Goal: Task Accomplishment & Management: Use online tool/utility

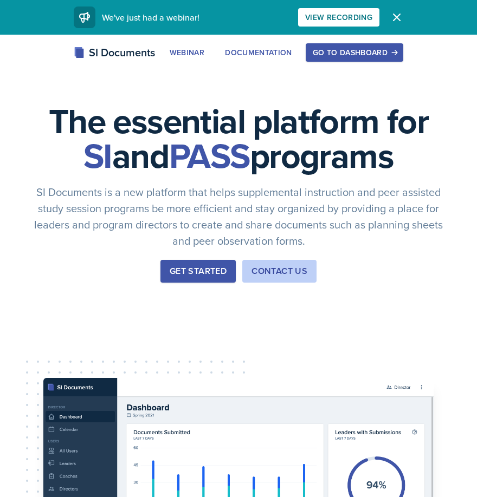
click at [347, 48] on div "Go to Dashboard" at bounding box center [353, 52] width 83 height 9
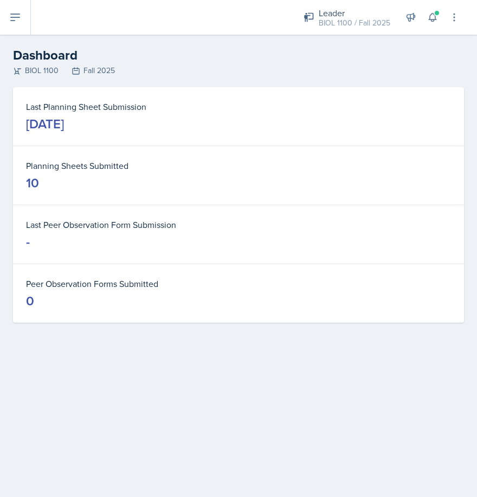
click at [14, 19] on icon at bounding box center [15, 17] width 13 height 13
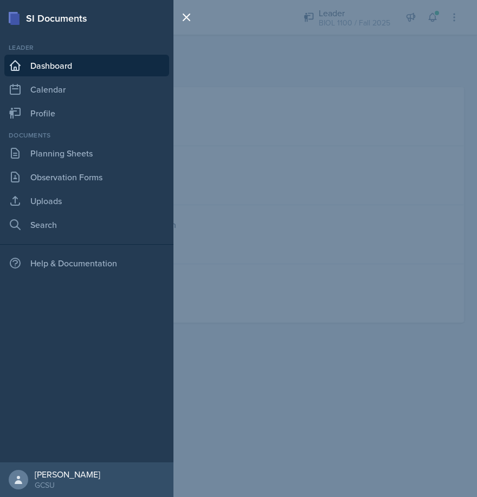
click at [64, 62] on link "Dashboard" at bounding box center [86, 66] width 165 height 22
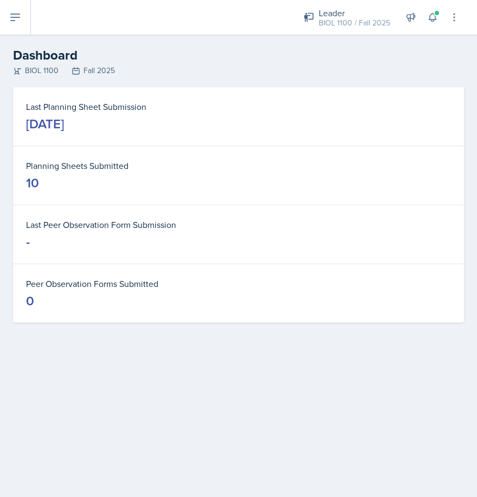
click at [18, 16] on icon at bounding box center [15, 17] width 13 height 13
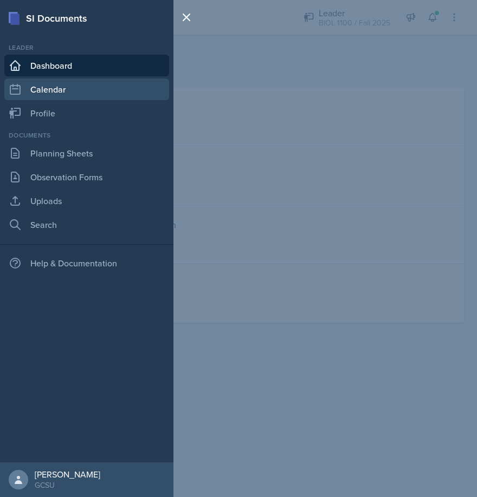
click at [53, 87] on link "Calendar" at bounding box center [86, 90] width 165 height 22
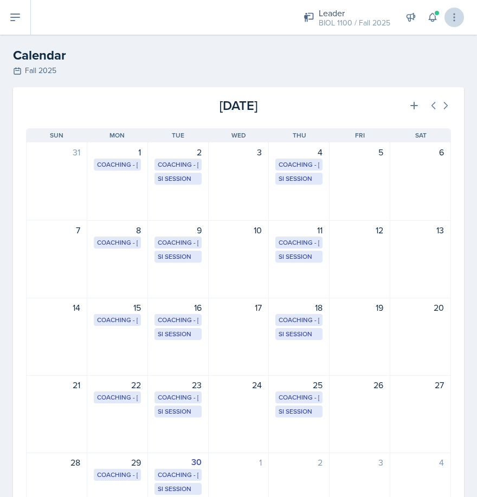
click at [451, 16] on icon at bounding box center [453, 17] width 11 height 11
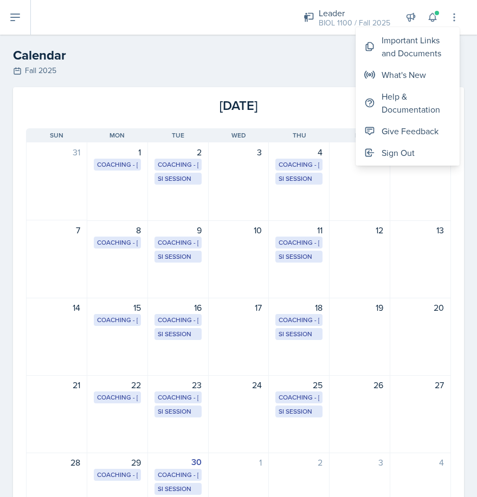
click at [13, 17] on icon at bounding box center [15, 17] width 9 height 6
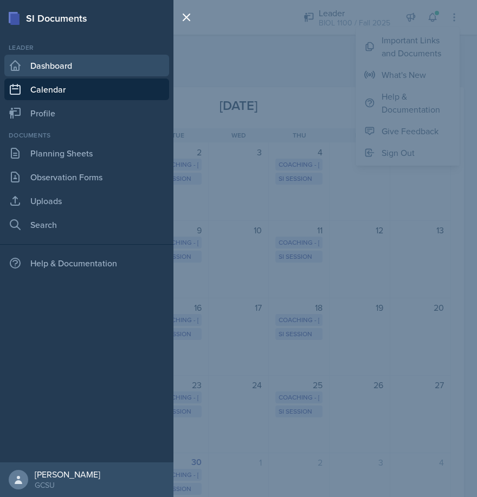
click at [57, 64] on link "Dashboard" at bounding box center [86, 66] width 165 height 22
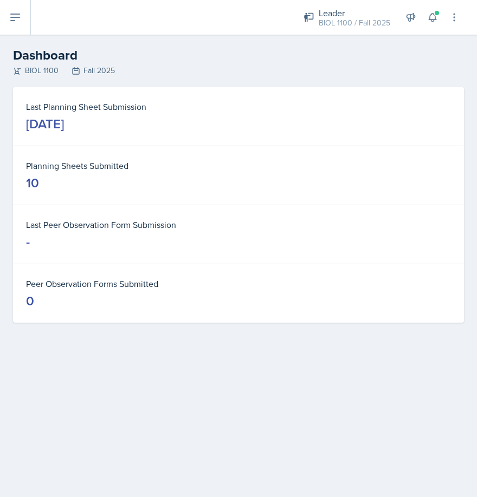
click at [64, 123] on div "[DATE]" at bounding box center [45, 123] width 38 height 17
click at [31, 181] on div "10" at bounding box center [32, 182] width 13 height 17
click at [45, 56] on h2 "Dashboard" at bounding box center [238, 54] width 451 height 19
click at [19, 21] on icon at bounding box center [15, 17] width 13 height 13
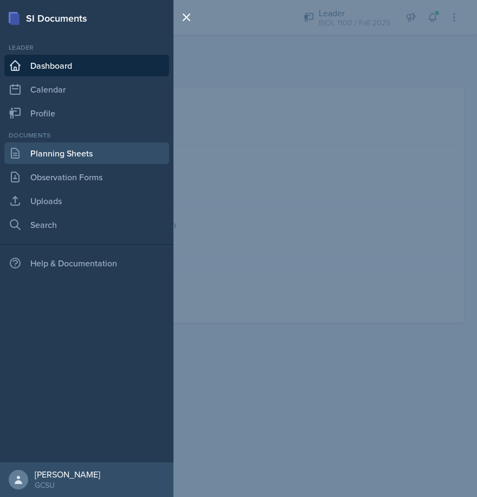
click at [68, 149] on link "Planning Sheets" at bounding box center [86, 153] width 165 height 22
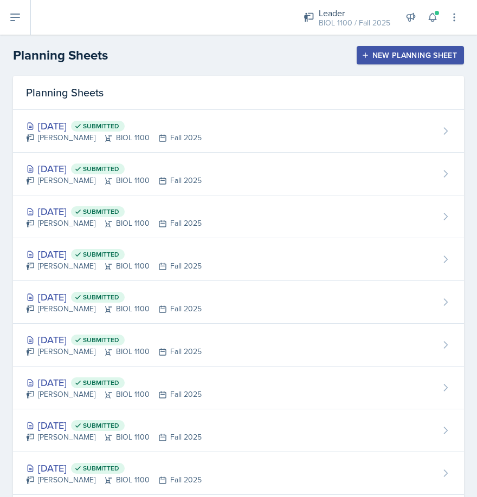
click at [436, 51] on div "New Planning Sheet" at bounding box center [409, 55] width 93 height 9
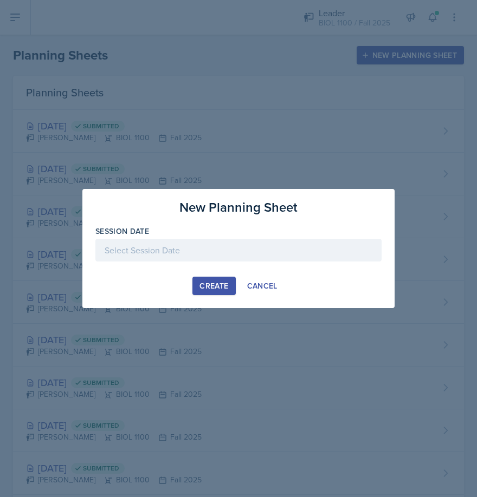
click at [176, 259] on div at bounding box center [238, 250] width 286 height 23
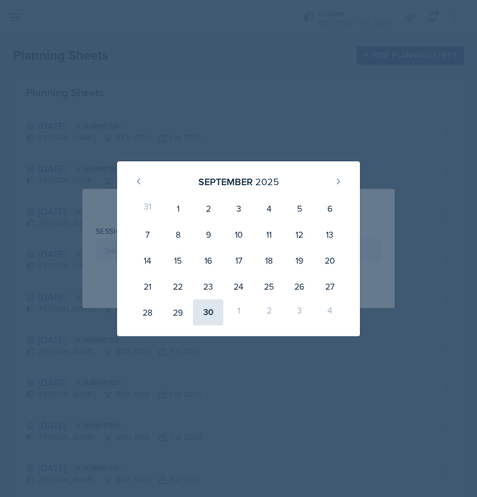
click at [207, 313] on div "30" at bounding box center [208, 312] width 30 height 26
type input "[DATE]"
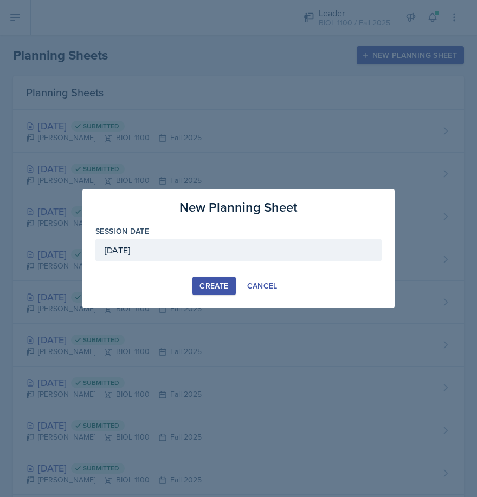
click at [223, 285] on div "Create" at bounding box center [213, 286] width 29 height 9
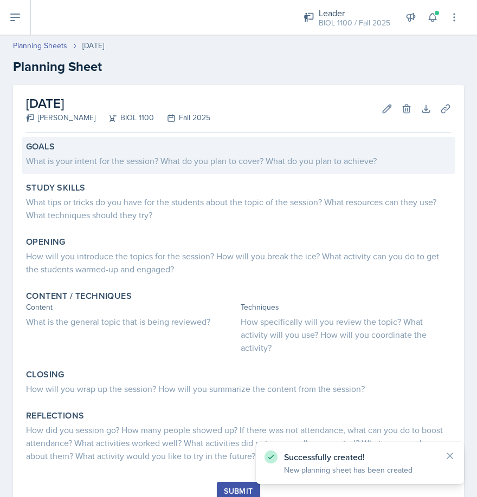
click at [230, 167] on div "Goals What is your intent for the session? What do you plan to cover? What do y…" at bounding box center [238, 155] width 433 height 37
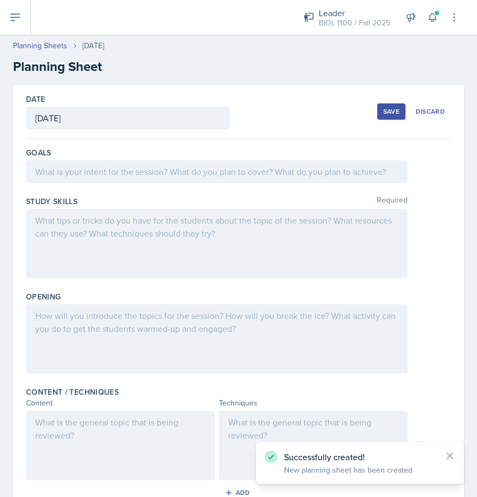
click at [171, 173] on div at bounding box center [216, 171] width 381 height 23
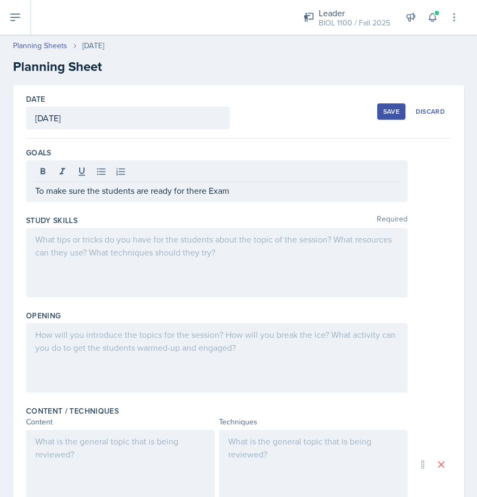
click at [139, 260] on div at bounding box center [216, 262] width 381 height 69
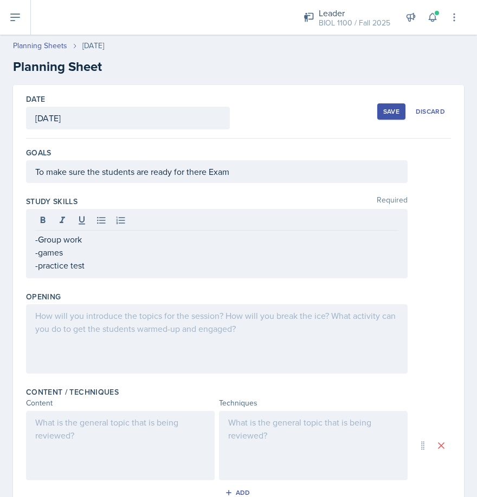
click at [130, 352] on div at bounding box center [216, 338] width 381 height 69
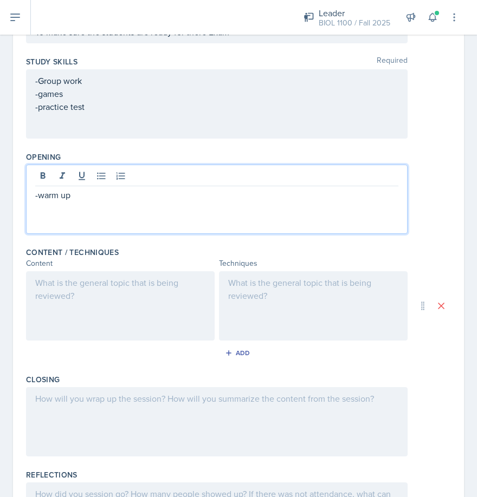
scroll to position [181, 0]
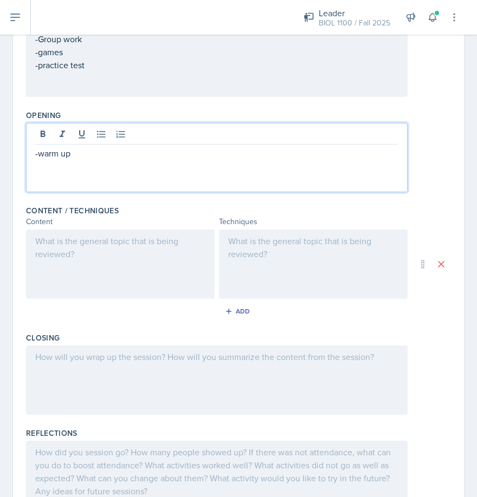
click at [283, 250] on div at bounding box center [313, 264] width 188 height 69
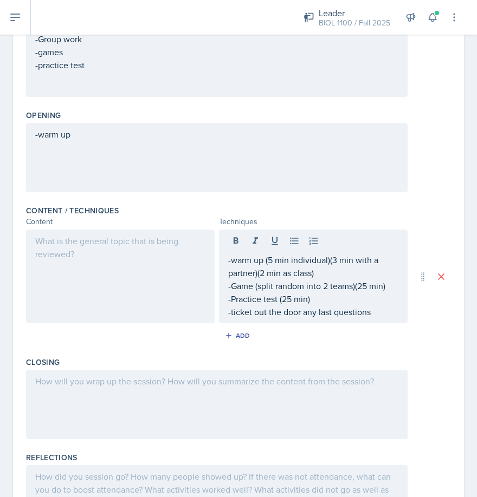
click at [87, 280] on div at bounding box center [120, 277] width 188 height 94
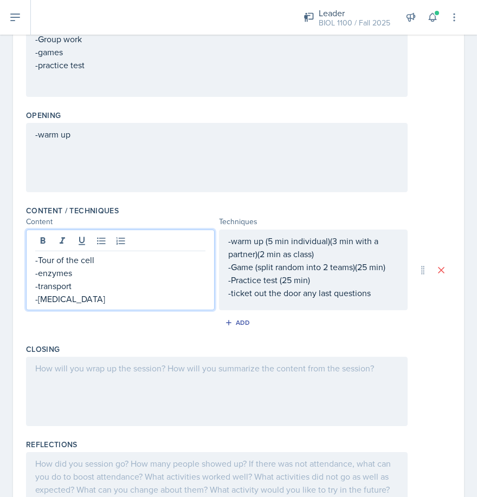
click at [62, 374] on div at bounding box center [216, 391] width 381 height 69
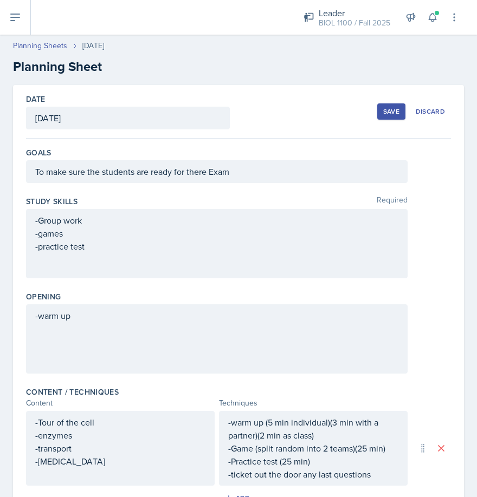
scroll to position [0, 0]
click at [397, 109] on div "Save" at bounding box center [391, 111] width 16 height 9
